Goal: Task Accomplishment & Management: Manage account settings

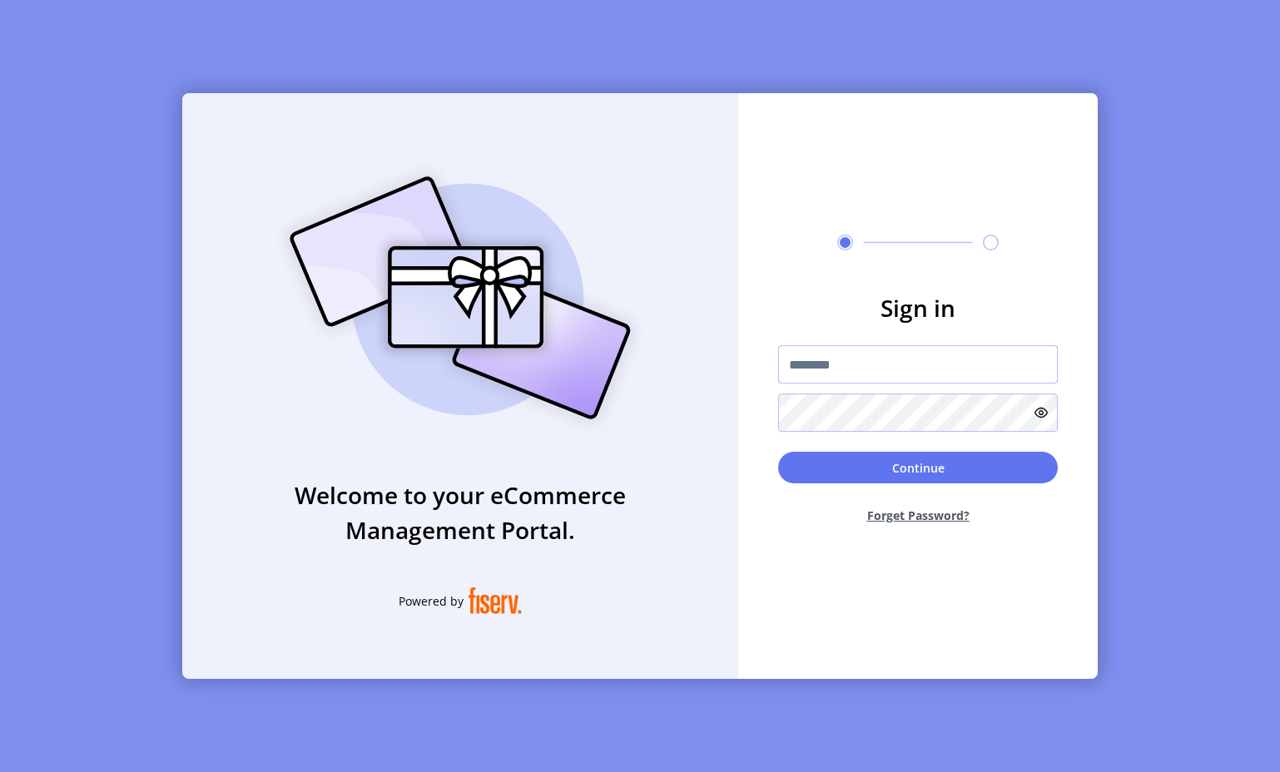
click at [838, 370] on input "text" at bounding box center [918, 364] width 280 height 38
type input "**********"
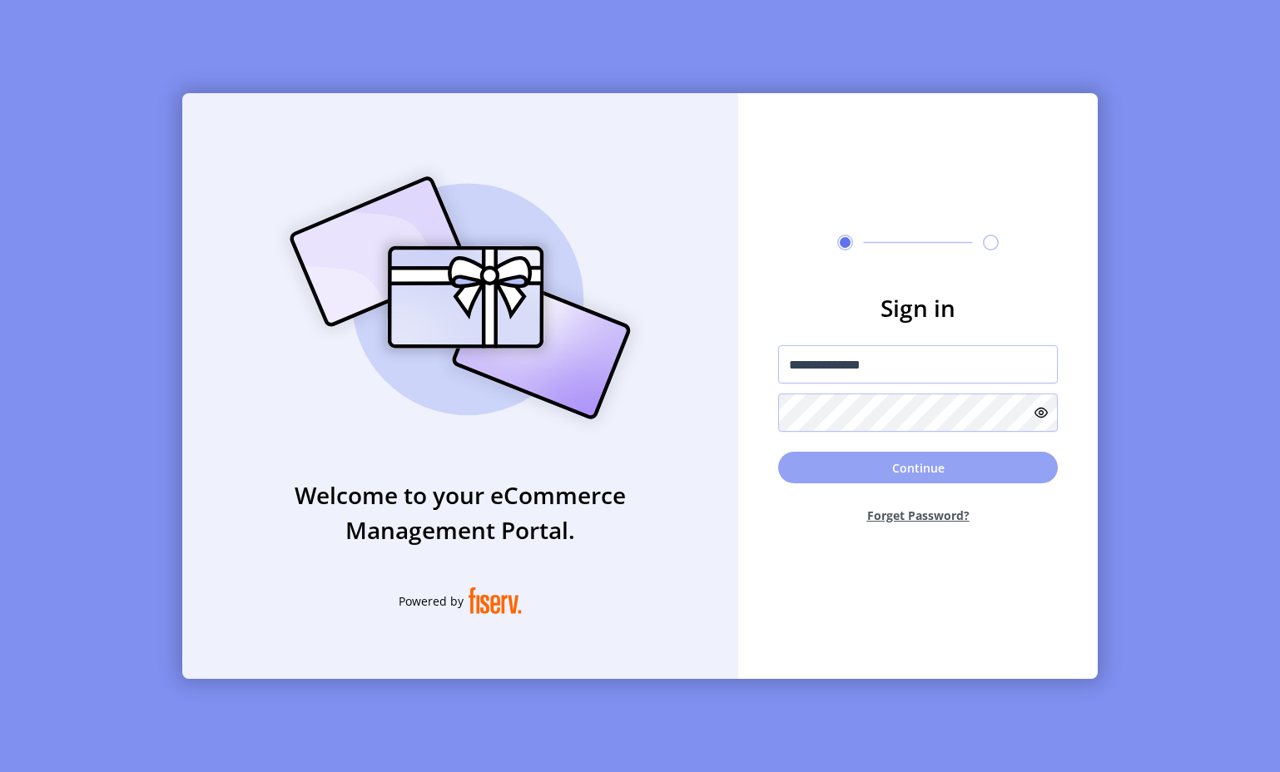
click at [875, 465] on button "Continue" at bounding box center [918, 468] width 280 height 32
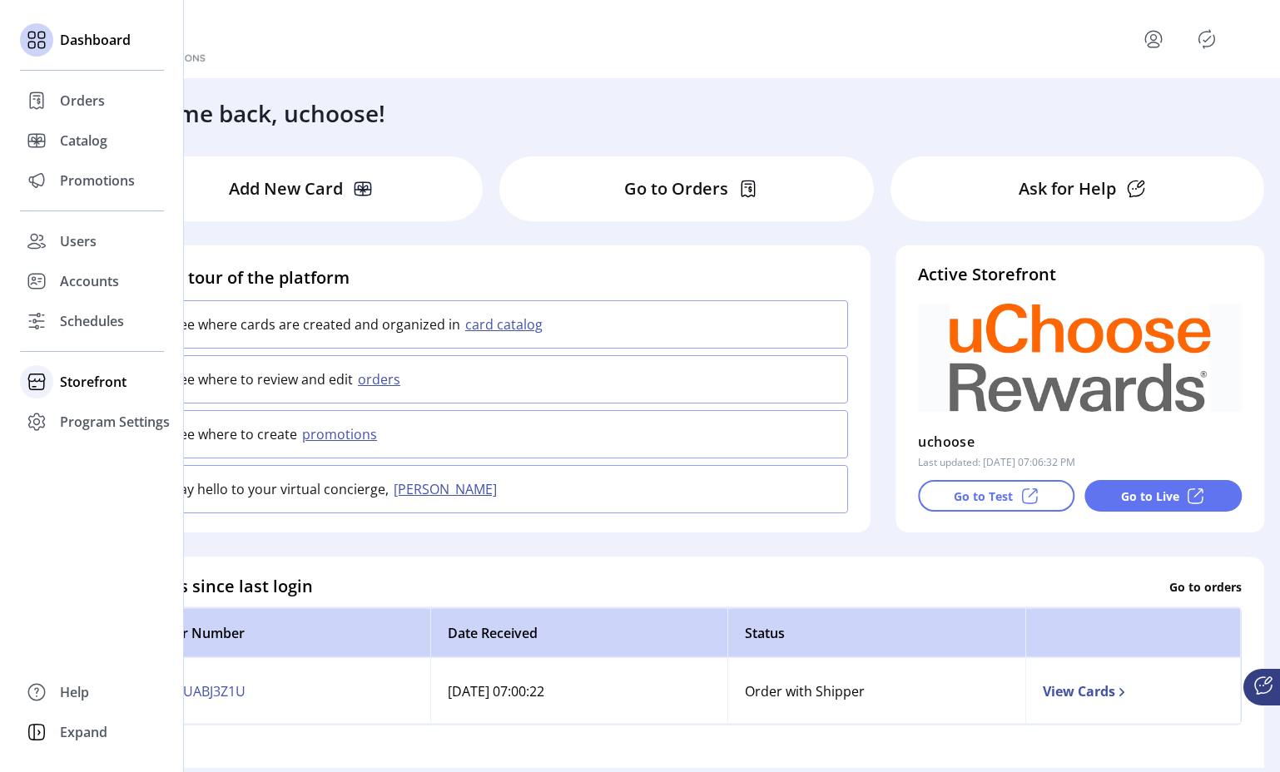
click at [40, 379] on icon at bounding box center [36, 382] width 27 height 27
click at [83, 418] on span "Configuration" at bounding box center [103, 415] width 87 height 20
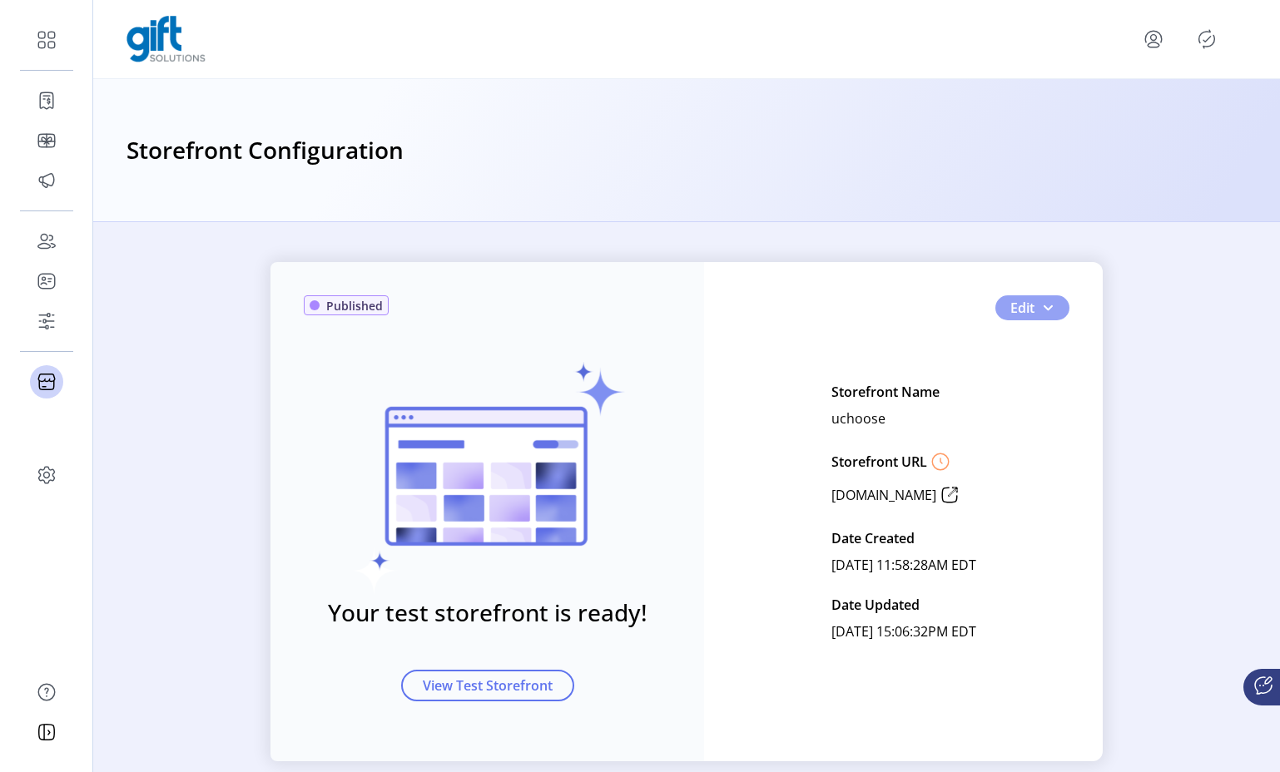
click at [1029, 309] on span "Edit" at bounding box center [1022, 308] width 24 height 20
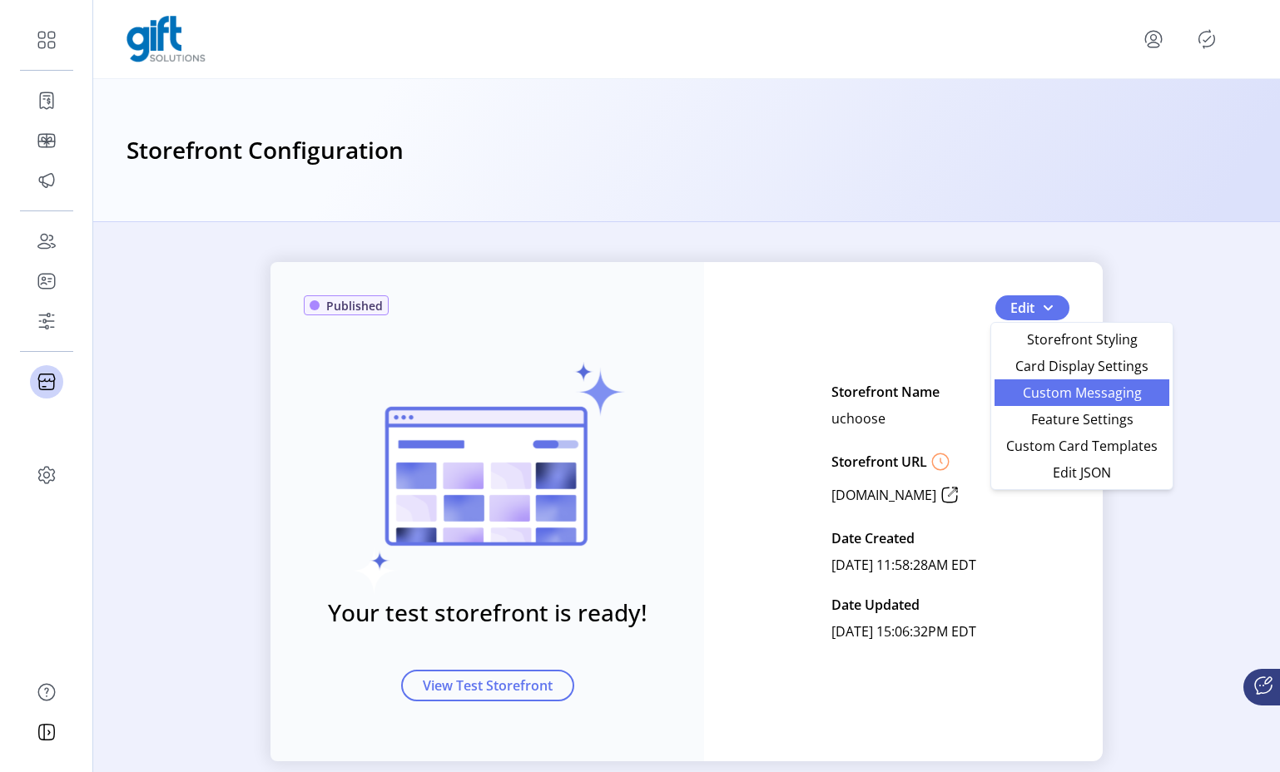
click at [1130, 391] on span "Custom Messaging" at bounding box center [1082, 392] width 155 height 13
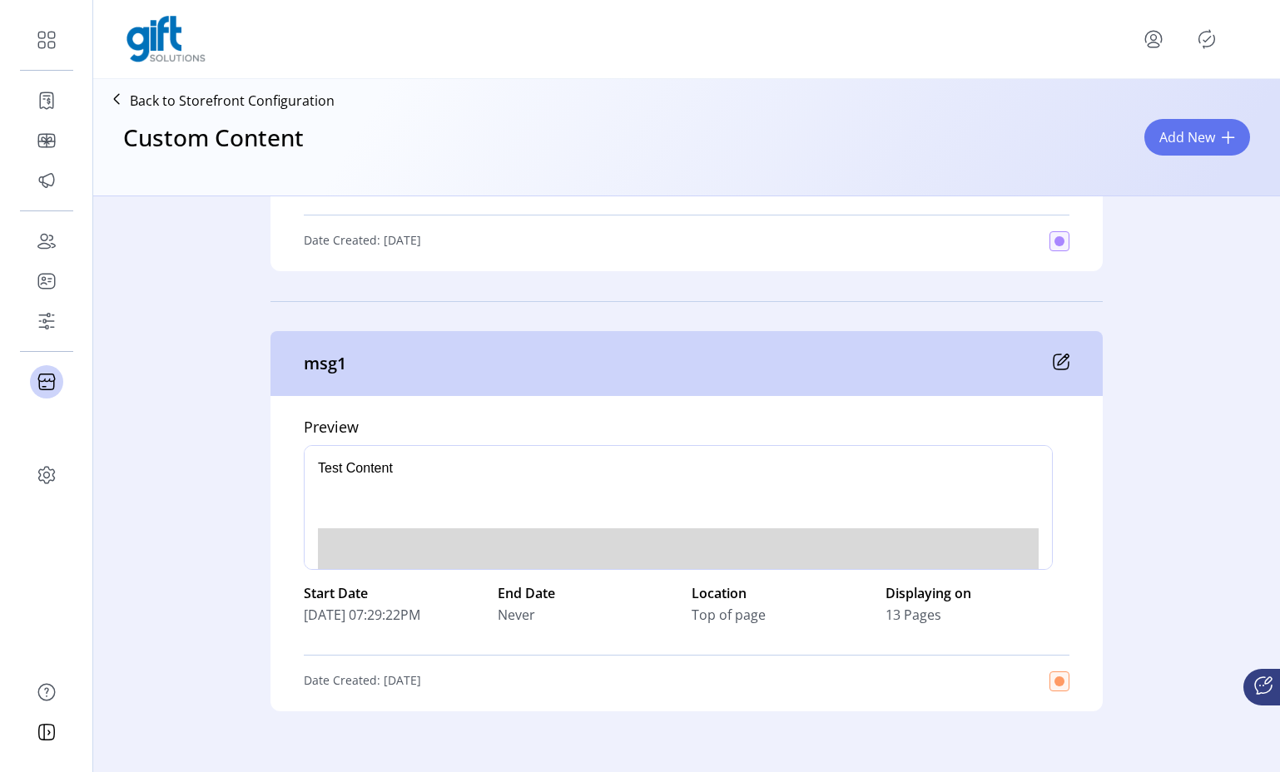
scroll to position [1282, 0]
